Goal: Task Accomplishment & Management: Use online tool/utility

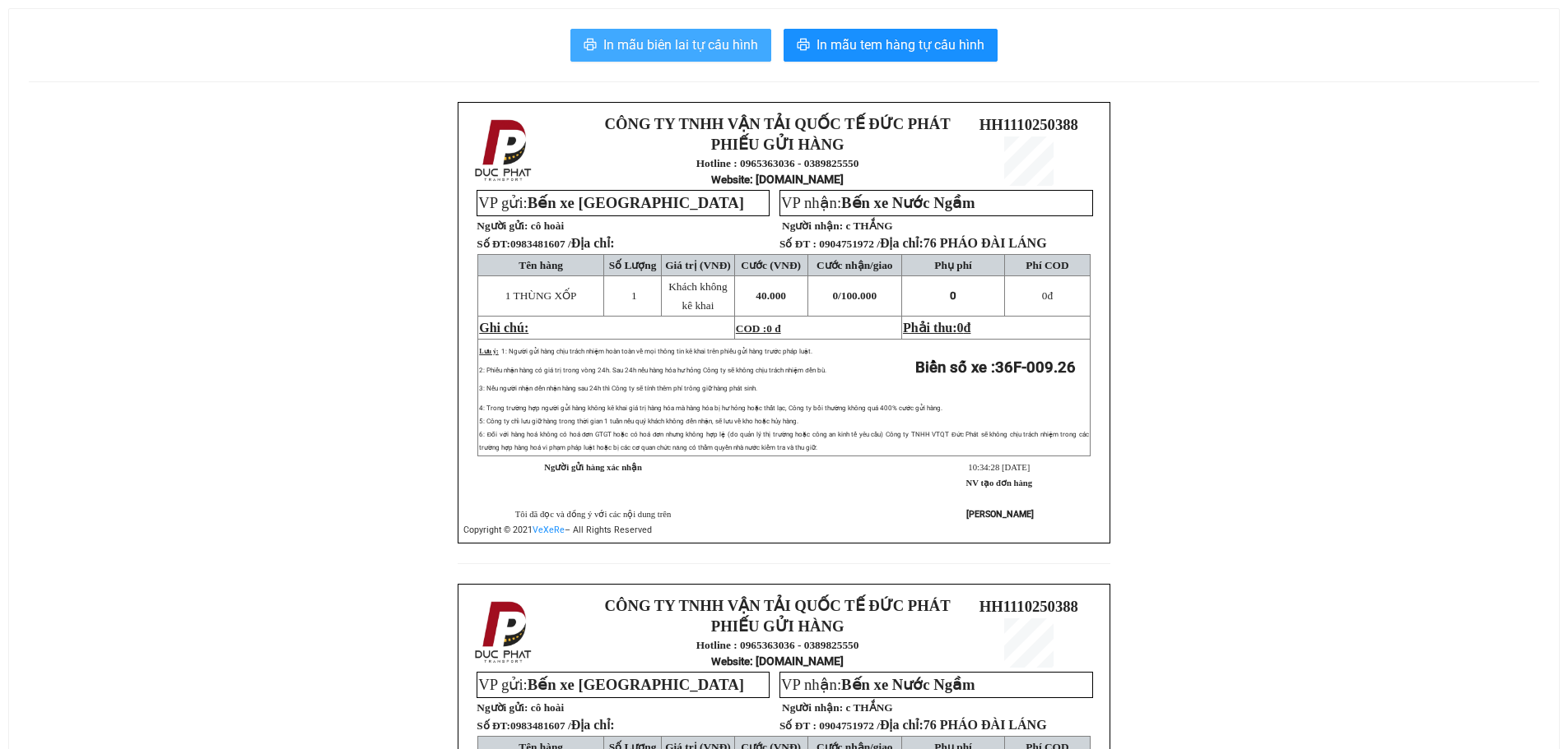
click at [668, 39] on span "In mẫu biên lai tự cấu hình" at bounding box center [680, 45] width 154 height 21
click at [684, 53] on span "In mẫu biên lai tự cấu hình" at bounding box center [680, 45] width 154 height 21
click at [737, 41] on span "In mẫu biên lai tự cấu hình" at bounding box center [680, 45] width 154 height 21
click at [715, 45] on span "In mẫu biên lai tự cấu hình" at bounding box center [680, 45] width 154 height 21
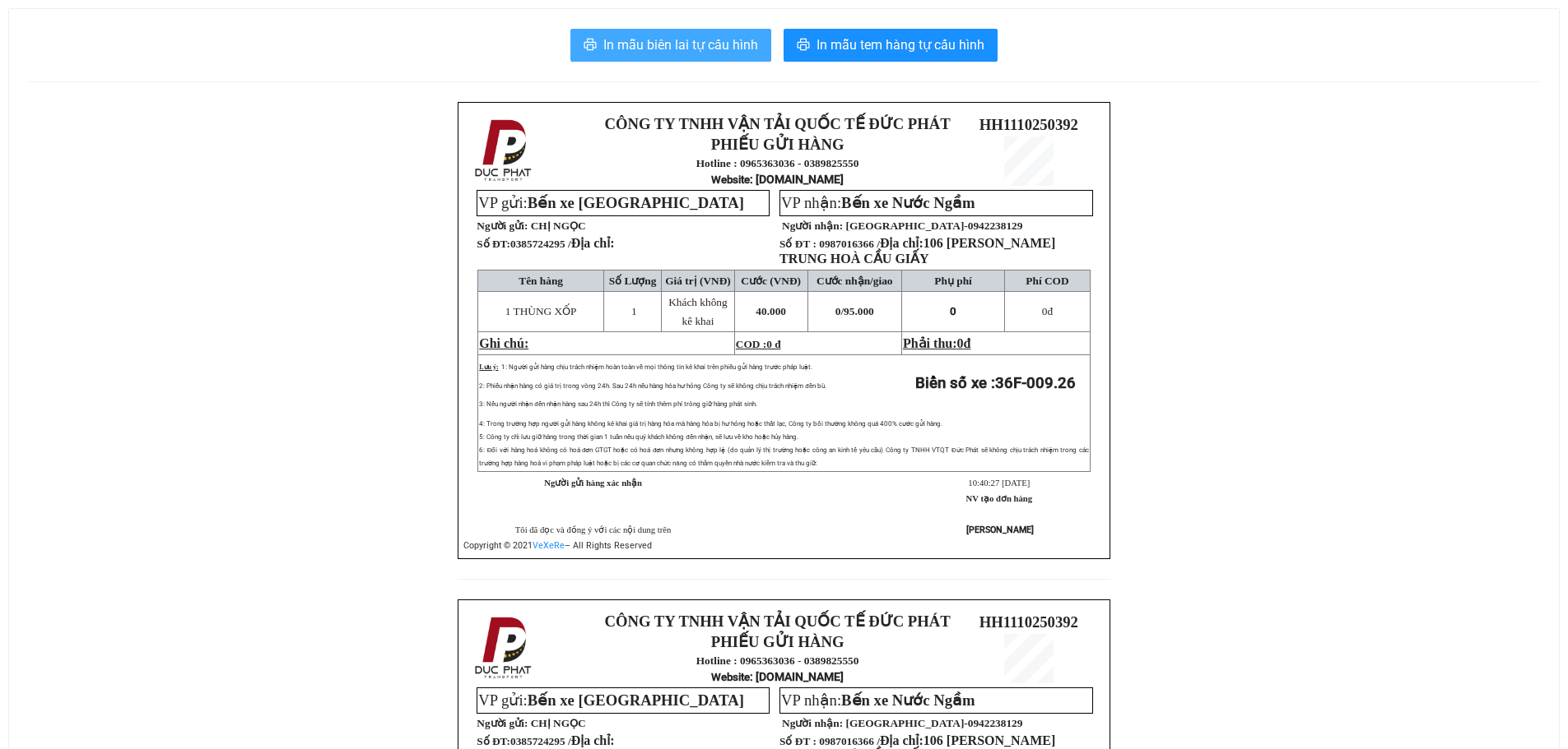
click at [670, 41] on span "In mẫu biên lai tự cấu hình" at bounding box center [680, 45] width 154 height 21
